Goal: Information Seeking & Learning: Learn about a topic

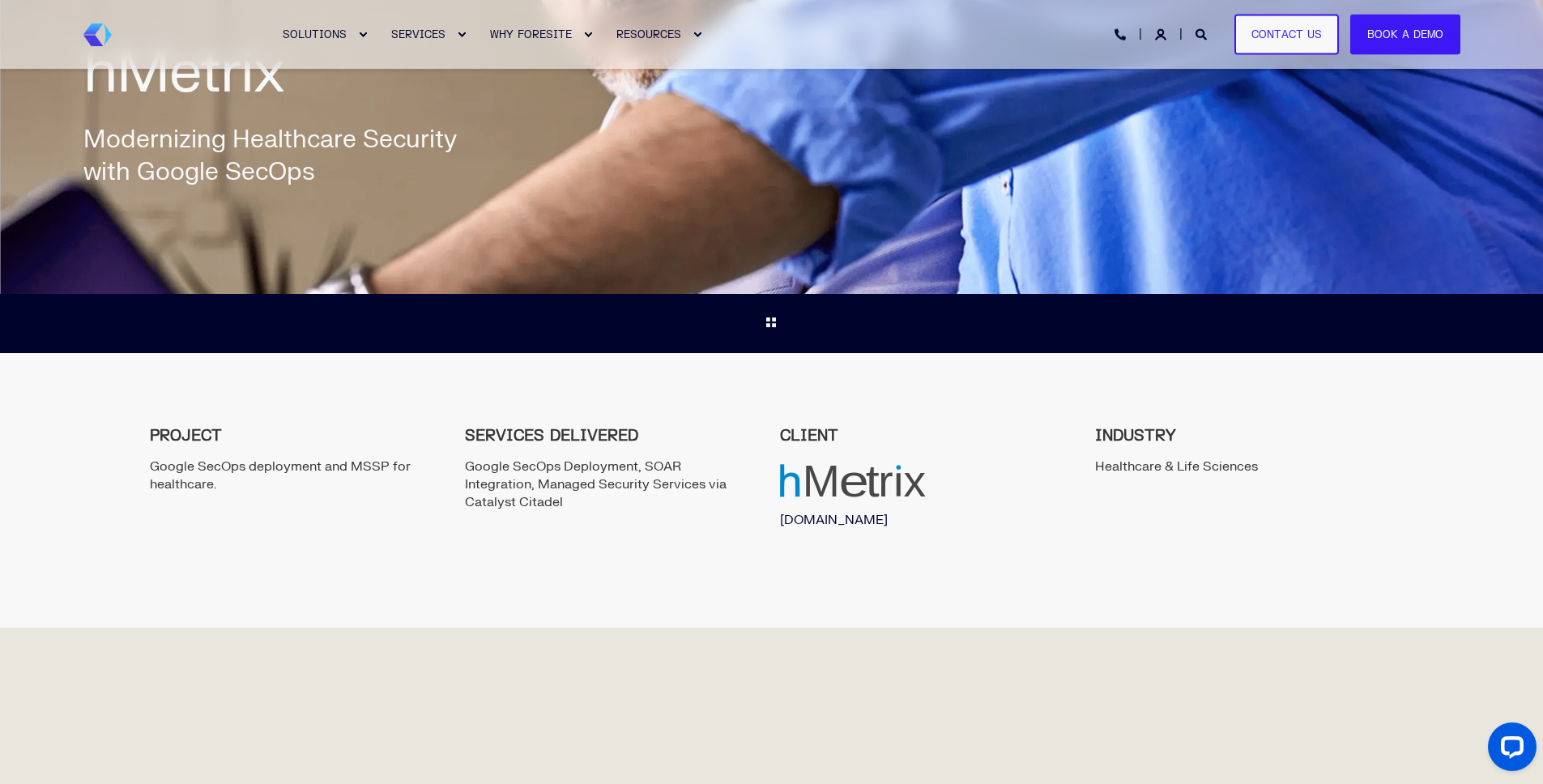
click at [826, 521] on link "[DOMAIN_NAME]" at bounding box center [834, 520] width 108 height 16
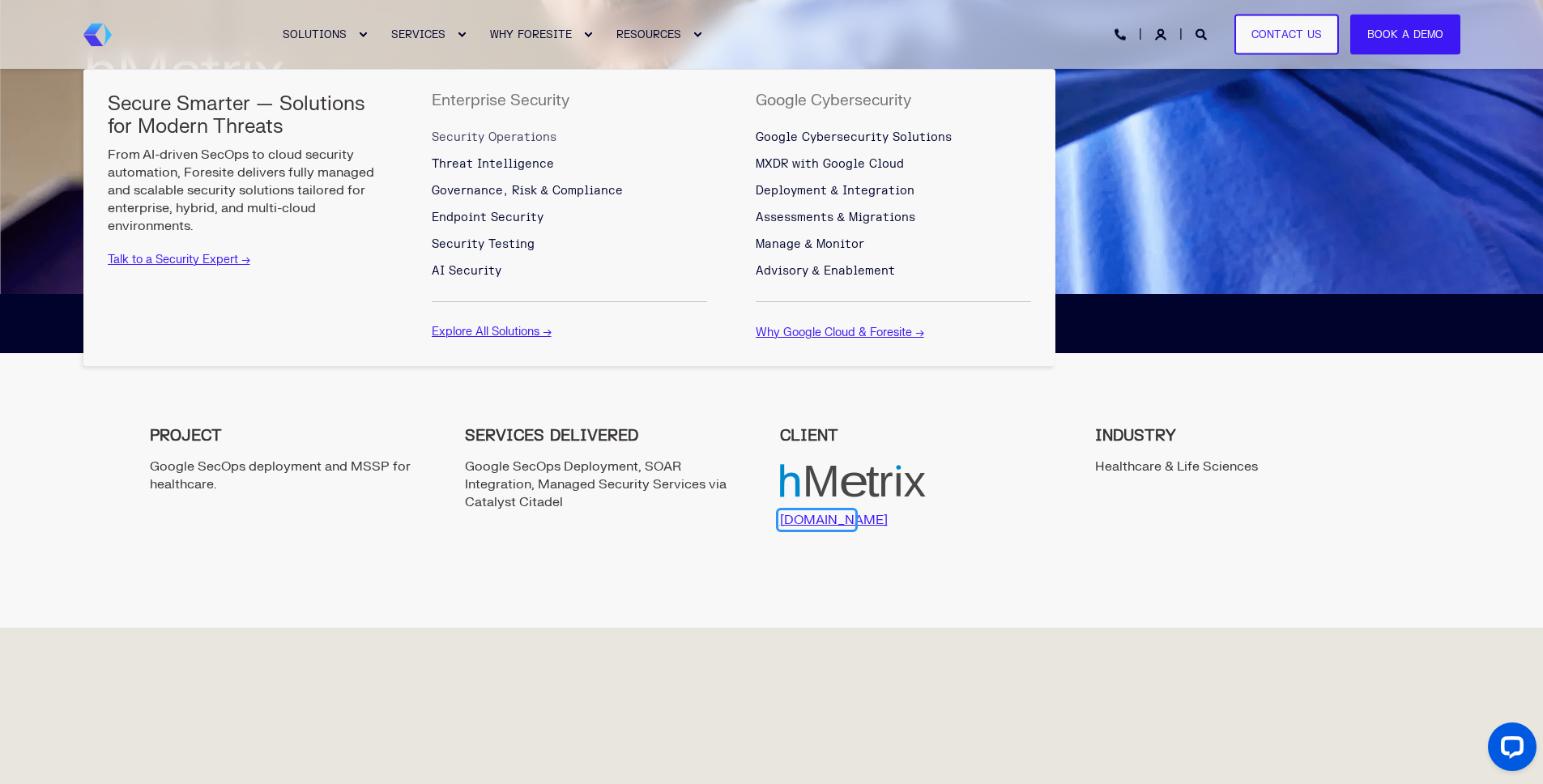
click at [481, 136] on span "Security Operations" at bounding box center [494, 137] width 125 height 13
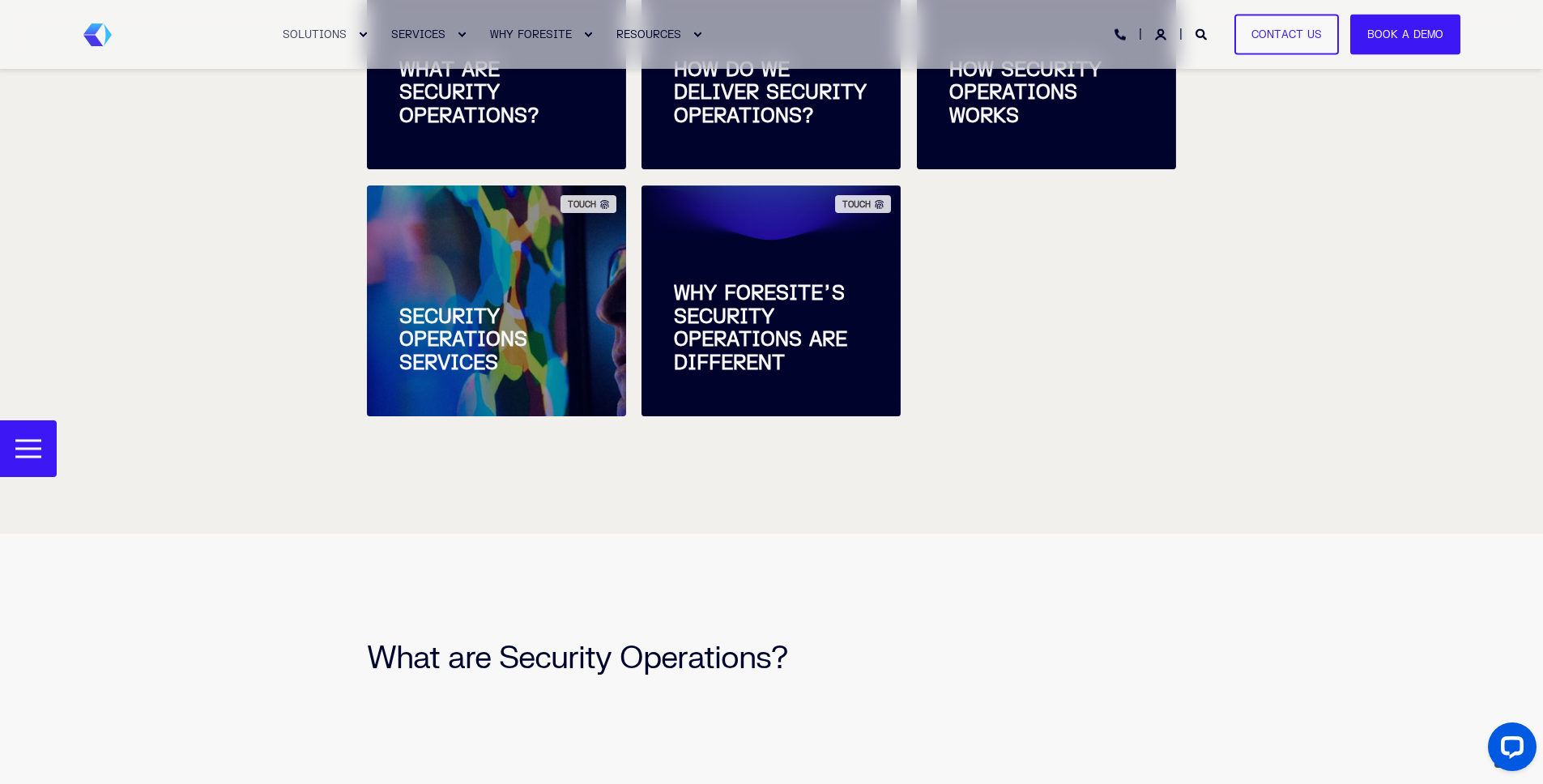
scroll to position [1177, 0]
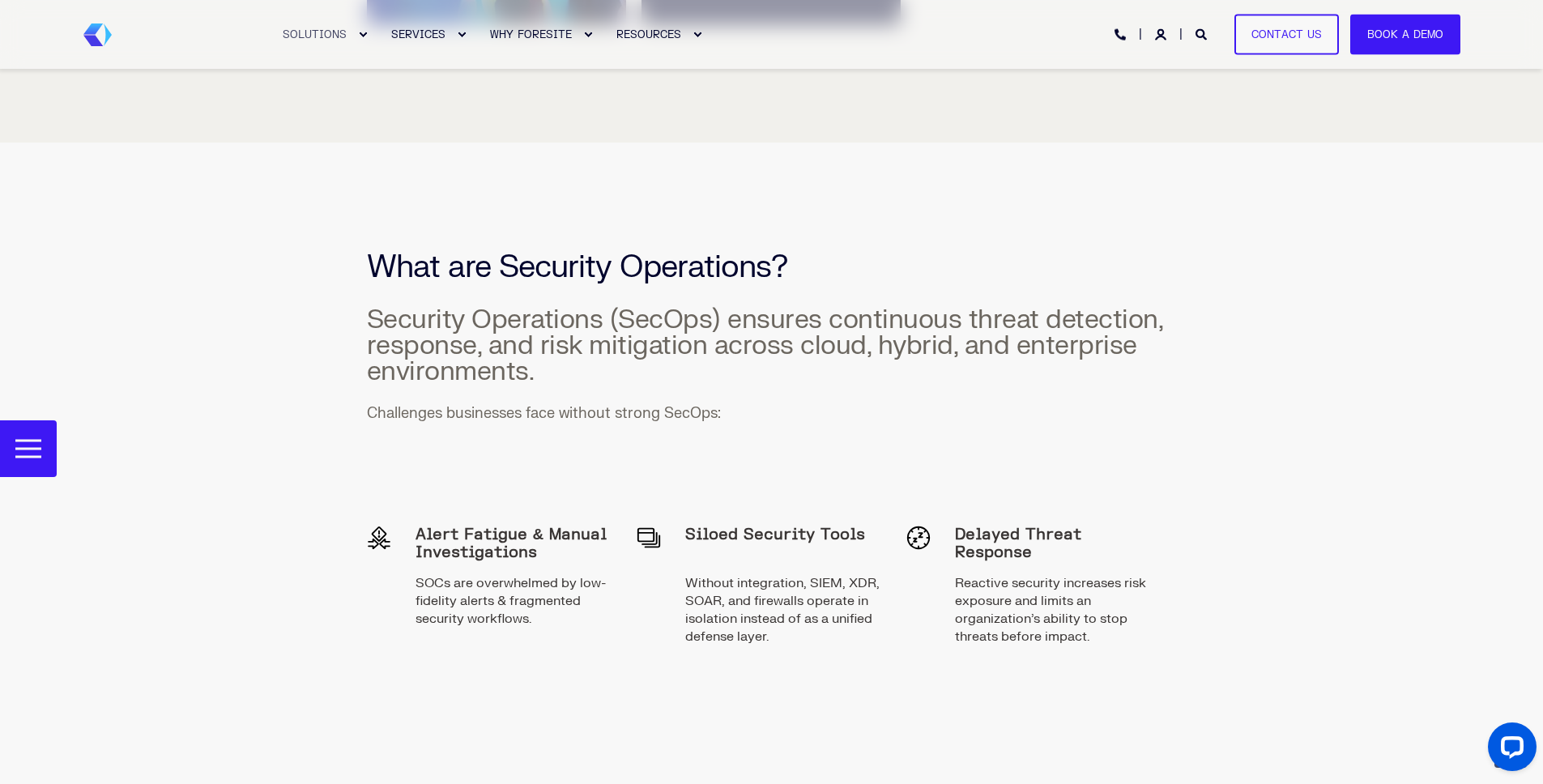
click at [1172, 231] on h3 "Security Operations (SecOps) ensures continuous threat detection, response, and…" at bounding box center [772, 289] width 810 height 191
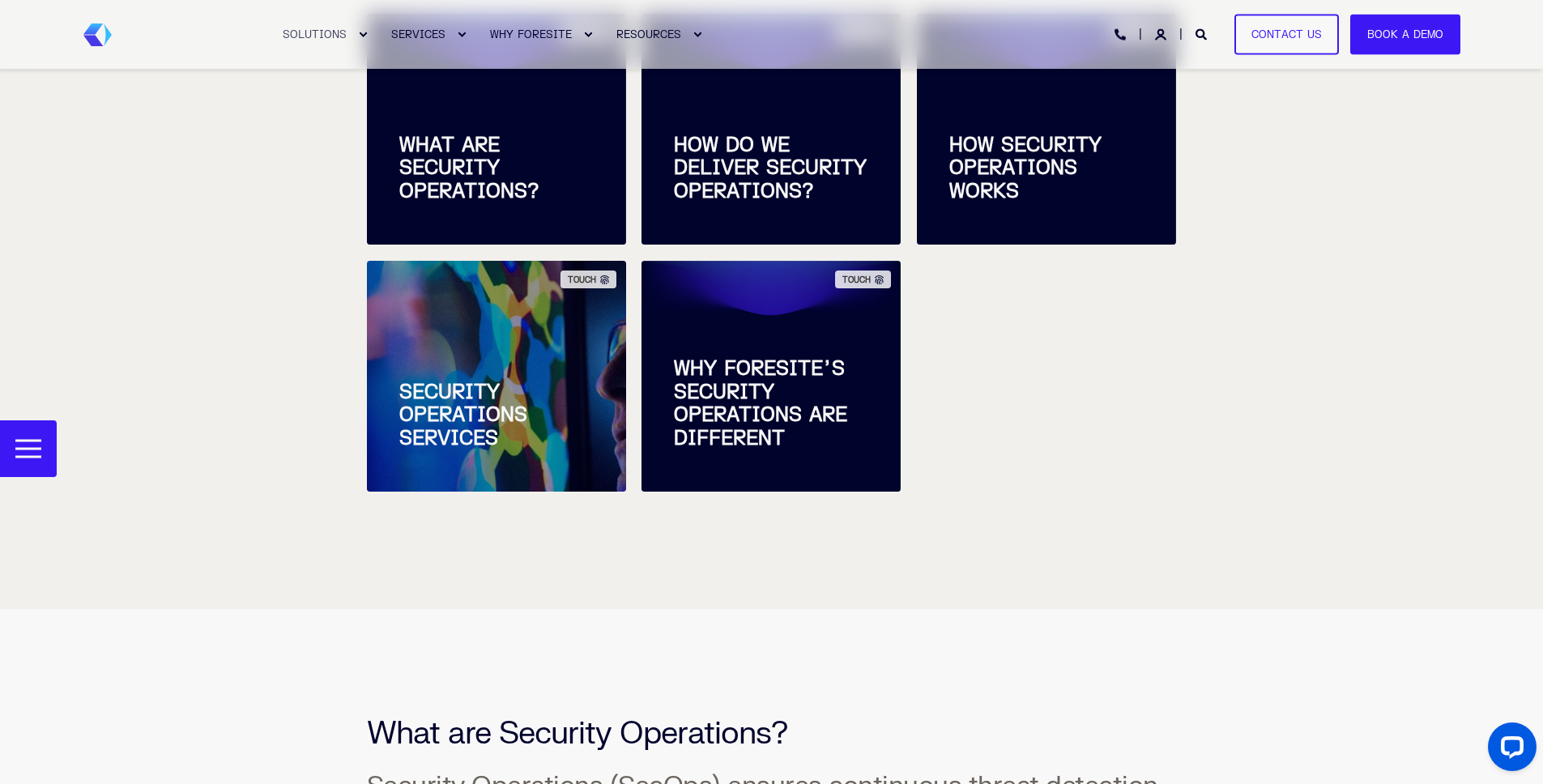
scroll to position [392, 0]
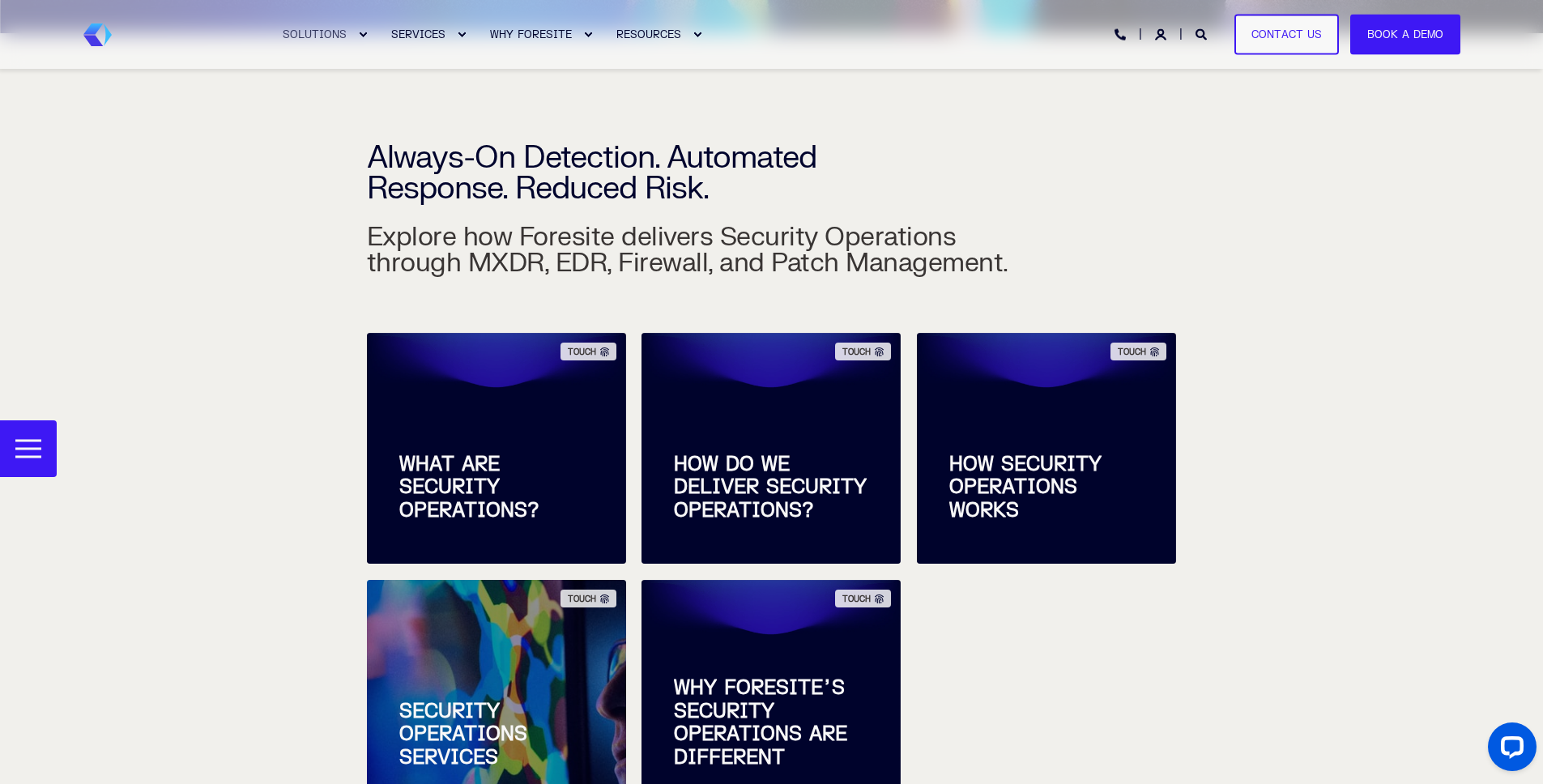
click at [1359, 275] on div "Always-On Detection. Automated Response. Reduced Risk. Explore how Foresite del…" at bounding box center [772, 480] width 1543 height 894
